Goal: Task Accomplishment & Management: Use online tool/utility

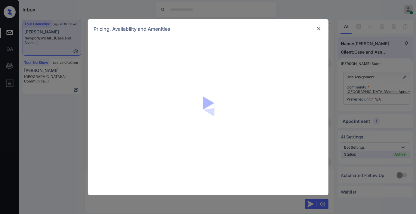
scroll to position [3007, 0]
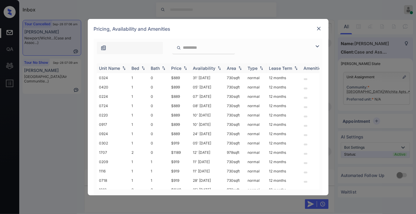
click at [177, 68] on div "Price" at bounding box center [176, 68] width 10 height 5
click at [180, 77] on td "$889" at bounding box center [180, 77] width 22 height 9
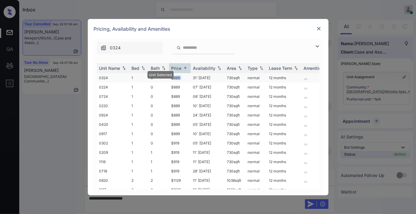
click at [180, 77] on td "$889" at bounding box center [180, 77] width 22 height 9
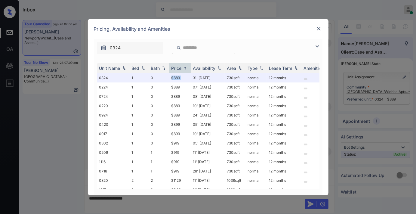
click at [320, 27] on img at bounding box center [319, 29] width 6 height 6
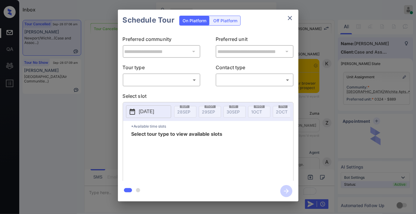
click at [176, 75] on body "Inbox Samantha Soliven Online Set yourself offline Set yourself on break Profil…" at bounding box center [208, 107] width 416 height 214
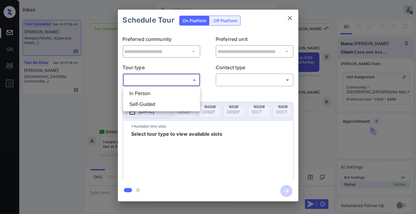
click at [173, 90] on li "In Person" at bounding box center [161, 93] width 74 height 11
type input "********"
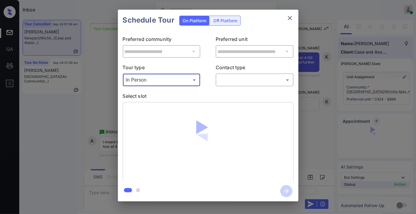
click at [231, 83] on body "Inbox Samantha Soliven Online Set yourself offline Set yourself on break Profil…" at bounding box center [208, 107] width 416 height 214
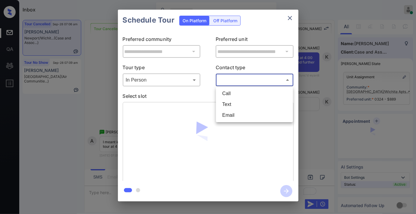
click at [236, 104] on li "Text" at bounding box center [254, 104] width 74 height 11
type input "****"
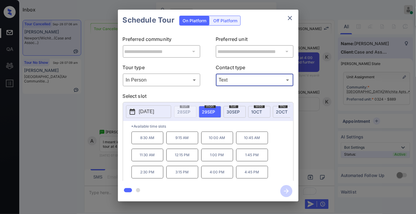
click at [150, 111] on p "[DATE]" at bounding box center [146, 111] width 15 height 7
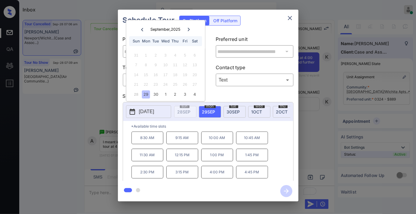
click at [187, 28] on icon at bounding box center [189, 30] width 4 height 4
click at [143, 29] on icon at bounding box center [142, 30] width 4 height 4
click at [290, 18] on icon "close" at bounding box center [289, 17] width 7 height 7
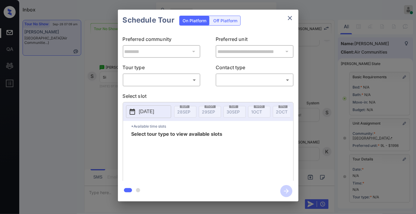
scroll to position [83, 0]
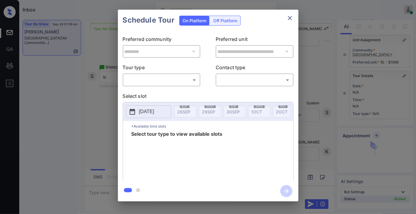
click at [181, 80] on body "Inbox [PERSON_NAME] Online Set yourself offline Set yourself on break Profile S…" at bounding box center [208, 107] width 416 height 214
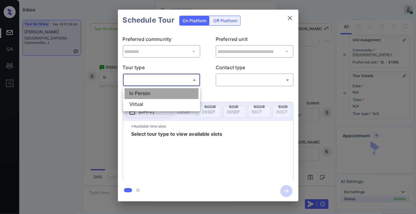
click at [178, 98] on li "In Person" at bounding box center [161, 93] width 74 height 11
type input "********"
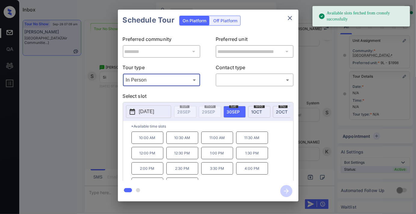
click at [154, 111] on p "2025-09-30" at bounding box center [146, 111] width 15 height 7
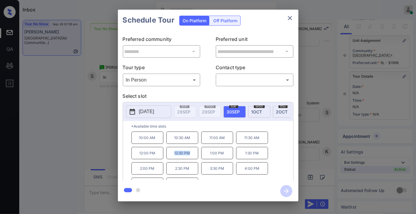
drag, startPoint x: 194, startPoint y: 157, endPoint x: 175, endPoint y: 157, distance: 19.2
click at [175, 157] on p "12:30 PM" at bounding box center [182, 153] width 32 height 12
copy p "12:30 PM"
click at [290, 17] on icon "close" at bounding box center [289, 17] width 7 height 7
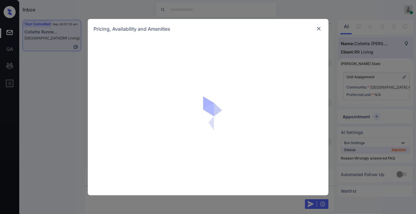
scroll to position [828, 0]
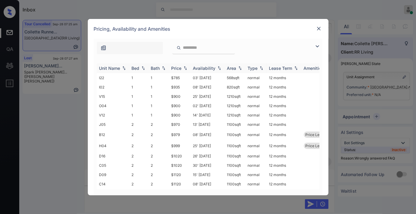
click at [185, 69] on img at bounding box center [185, 68] width 6 height 4
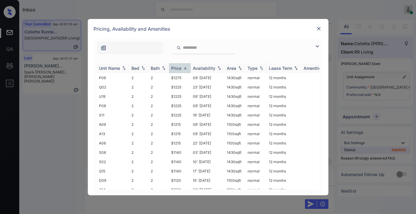
click at [185, 69] on img at bounding box center [185, 68] width 6 height 5
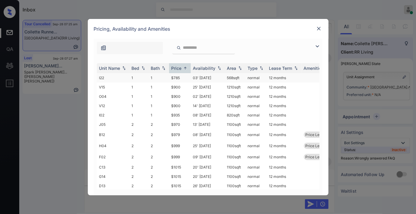
click at [188, 79] on td "$785" at bounding box center [180, 77] width 22 height 9
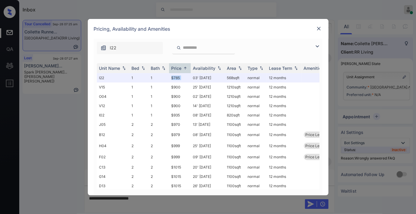
click at [317, 28] on img at bounding box center [319, 29] width 6 height 6
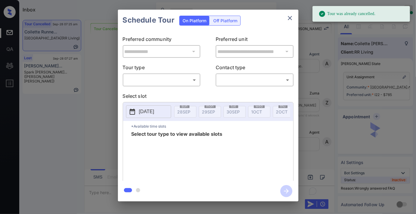
scroll to position [1277, 0]
click at [165, 79] on body "Tour was already cancelled. Inbox [PERSON_NAME] Online Set yourself offline Set…" at bounding box center [208, 107] width 416 height 214
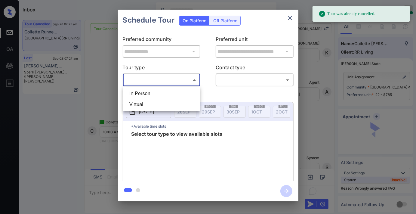
click at [163, 103] on li "Virtual" at bounding box center [161, 104] width 74 height 11
type input "*******"
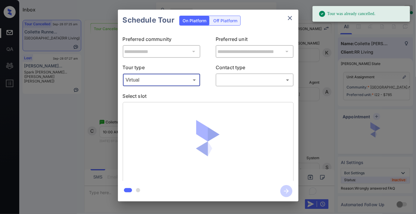
click at [233, 78] on body "Tour was already cancelled. Inbox [PERSON_NAME] Online Set yourself offline Set…" at bounding box center [208, 107] width 416 height 214
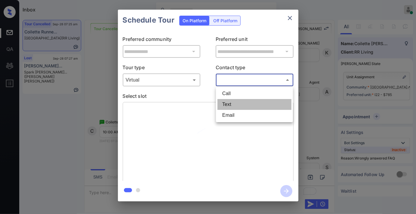
click at [236, 106] on li "Text" at bounding box center [254, 104] width 74 height 11
type input "****"
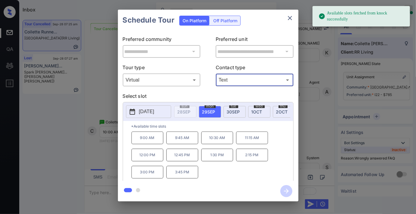
click at [210, 143] on p "10:30 AM" at bounding box center [217, 137] width 32 height 13
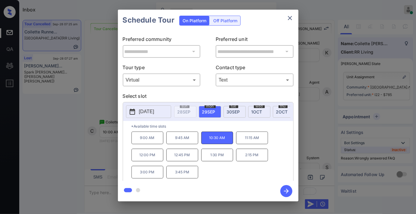
click at [285, 187] on icon "button" at bounding box center [286, 191] width 12 height 12
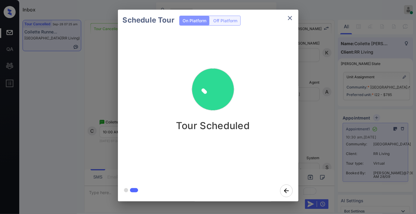
click at [250, 54] on div "Tour Scheduled" at bounding box center [213, 105] width 190 height 149
click at [291, 15] on icon "close" at bounding box center [289, 17] width 7 height 7
